Goal: Transaction & Acquisition: Purchase product/service

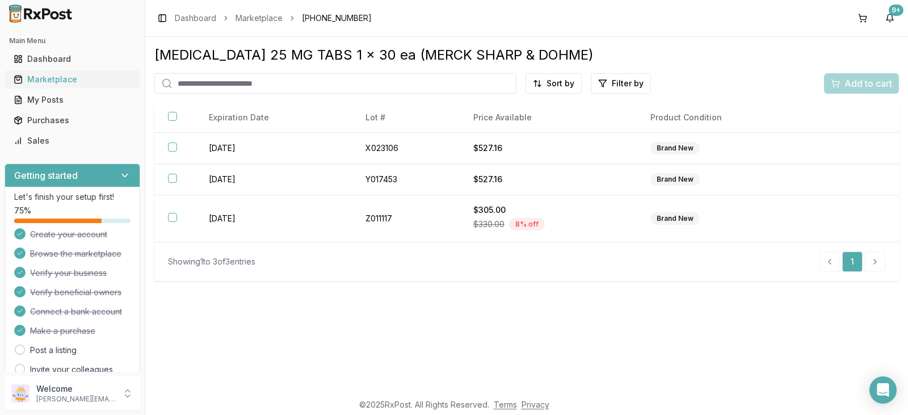
click at [65, 79] on div "Marketplace" at bounding box center [72, 79] width 117 height 11
click at [627, 85] on html "Main Menu Dashboard Marketplace My Posts Purchases Sales Getting started Let's …" at bounding box center [454, 207] width 908 height 415
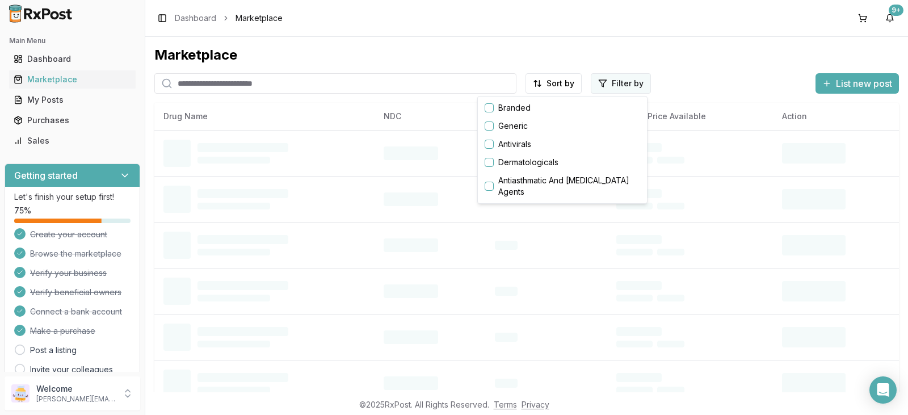
click at [626, 81] on html "Main Menu Dashboard Marketplace My Posts Purchases Sales Getting started Let's …" at bounding box center [454, 207] width 908 height 415
click at [488, 144] on button "button" at bounding box center [489, 144] width 9 height 9
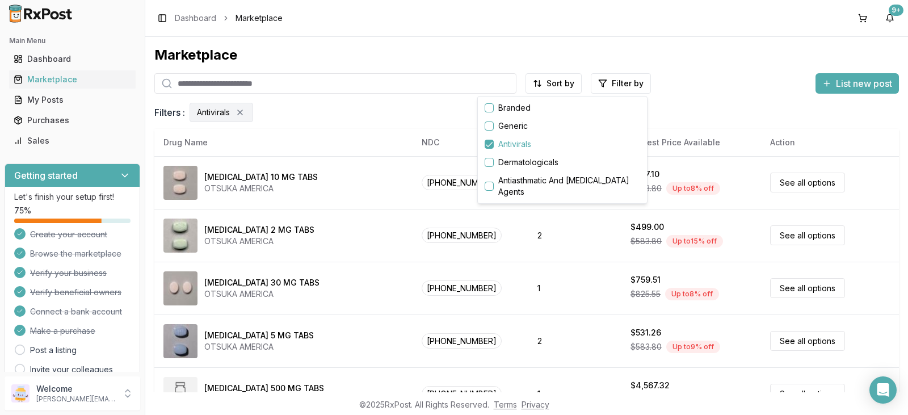
click at [217, 81] on html "Main Menu Dashboard Marketplace My Posts Purchases Sales Getting started Let's …" at bounding box center [454, 207] width 908 height 415
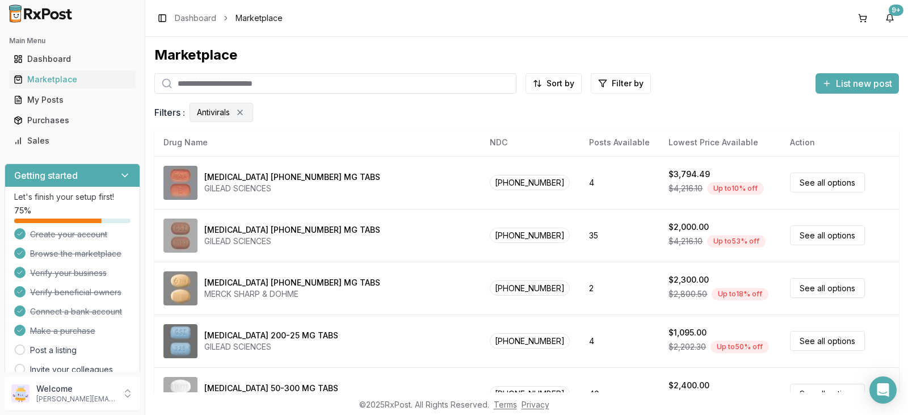
click at [214, 87] on input "search" at bounding box center [335, 83] width 362 height 20
